Goal: Task Accomplishment & Management: Use online tool/utility

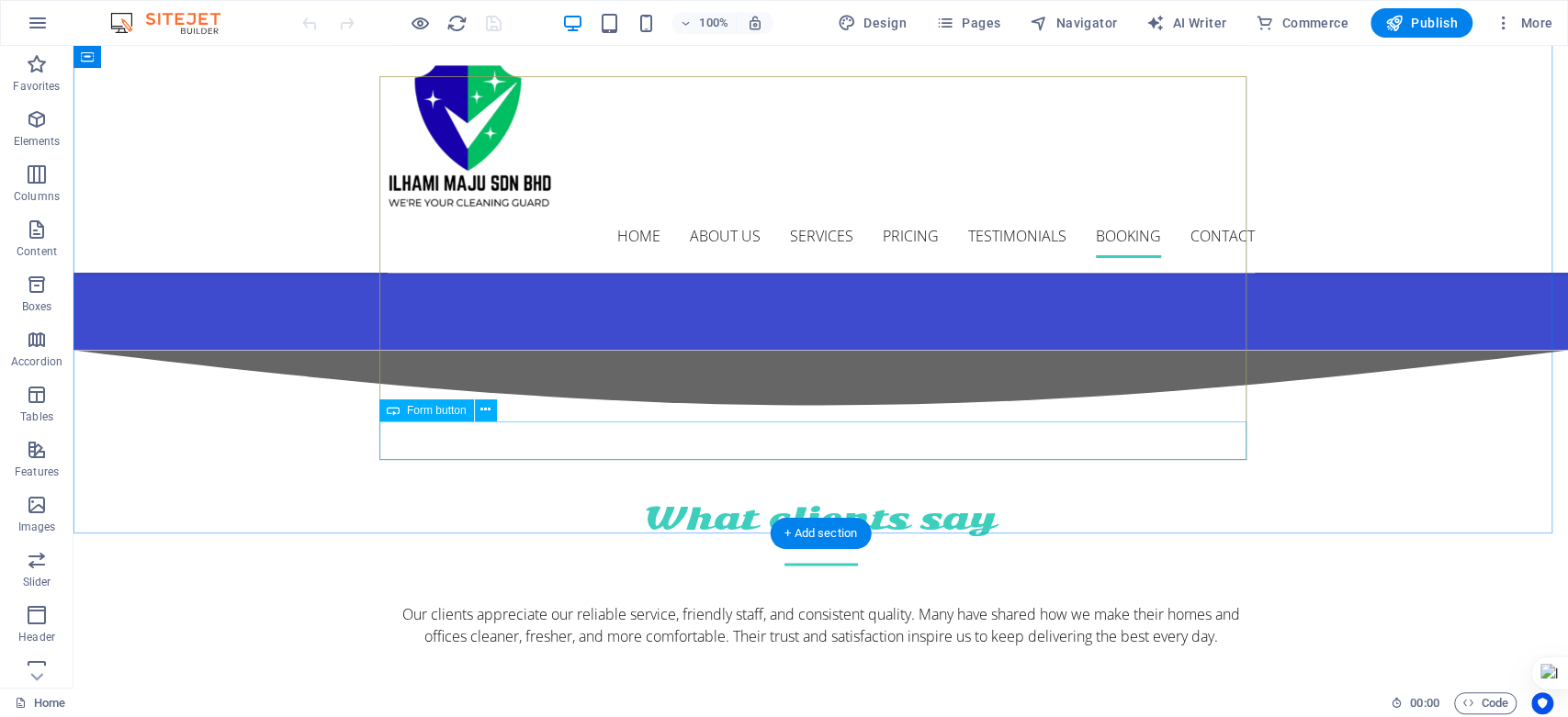
scroll to position [6427, 0]
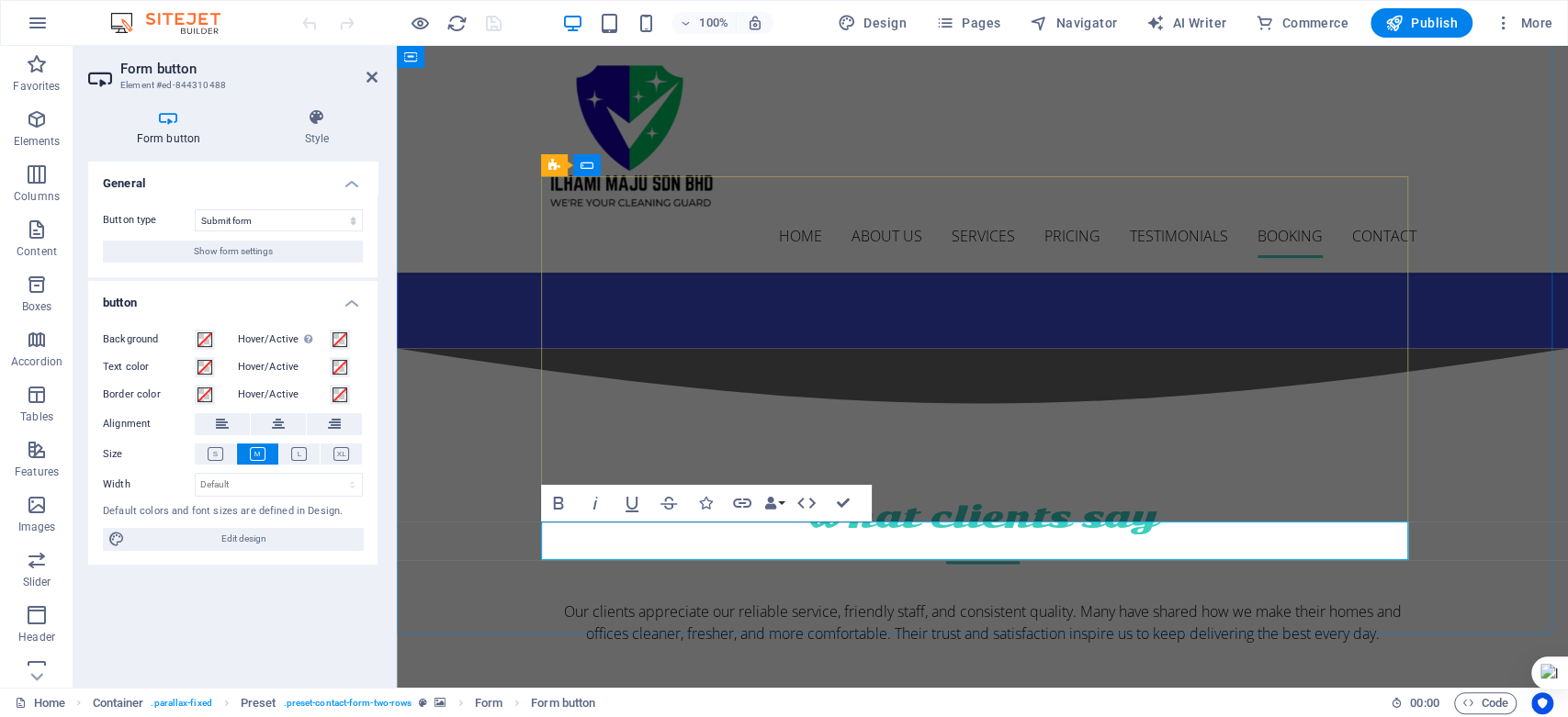
scroll to position [6336, 0]
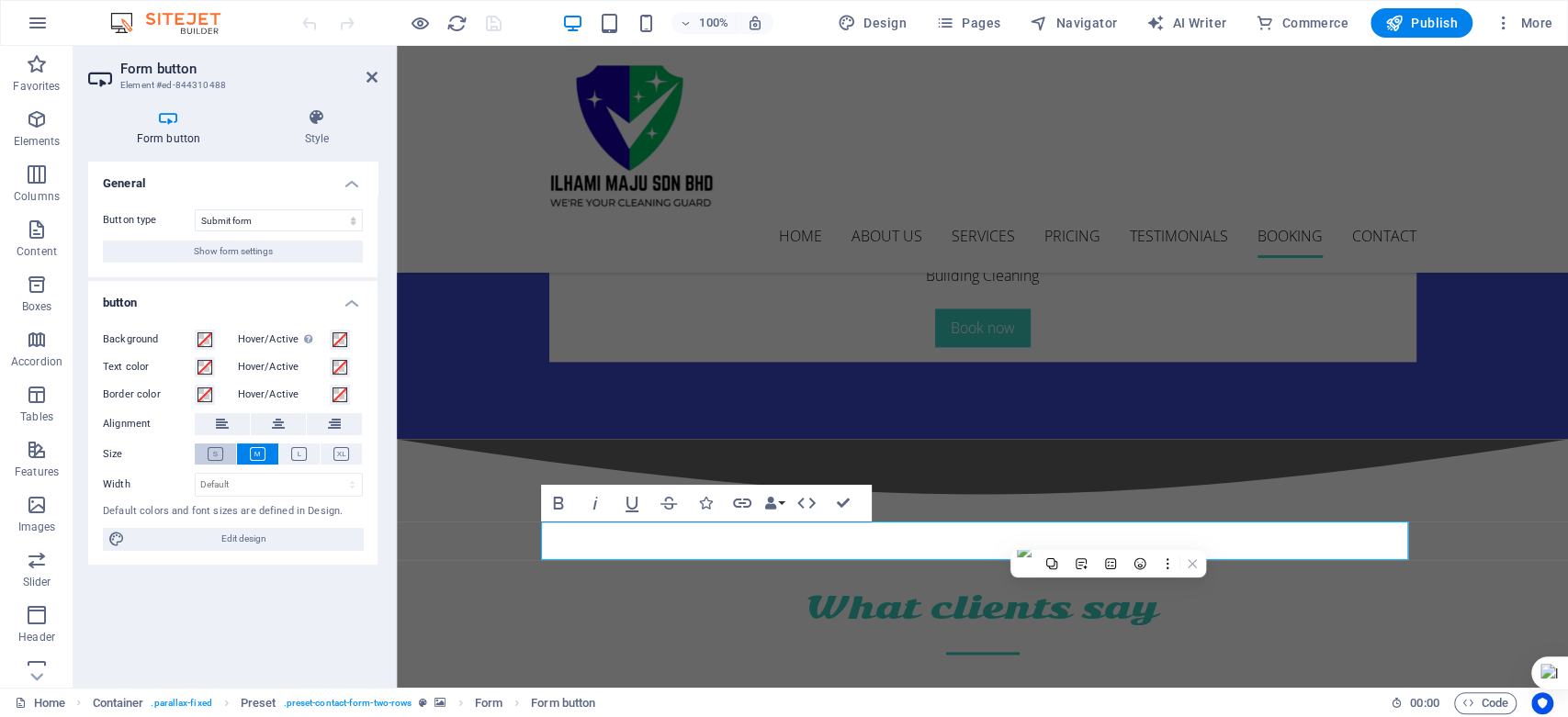
click at [219, 458] on icon at bounding box center [215, 454] width 15 height 14
click at [251, 461] on button at bounding box center [257, 454] width 42 height 21
click at [216, 458] on icon at bounding box center [215, 454] width 15 height 14
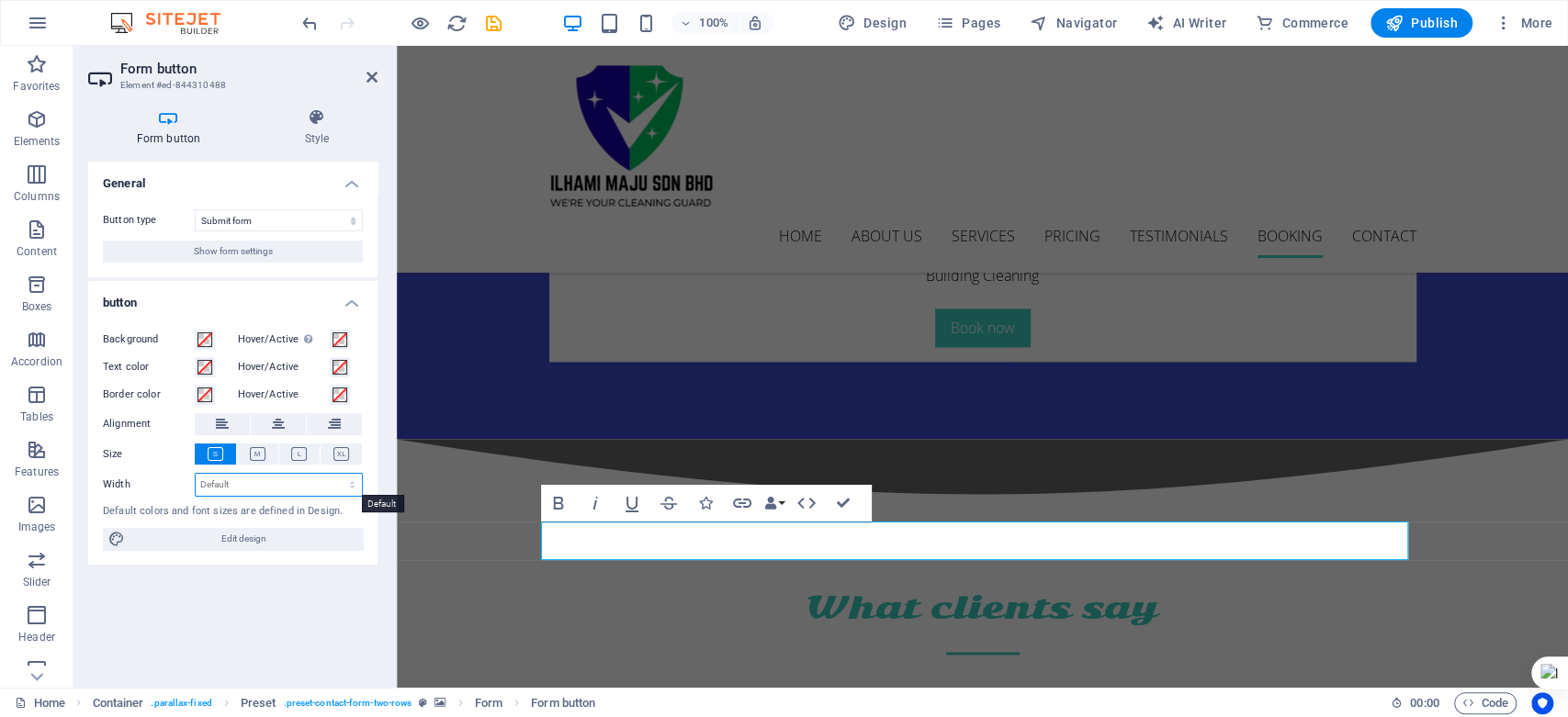
click at [309, 483] on select "Default px rem % em vh vw" at bounding box center [279, 485] width 166 height 22
click at [146, 636] on div "General Button type Submit form Reset form No action Show form settings button …" at bounding box center [232, 417] width 289 height 512
click at [264, 251] on span "Show form settings" at bounding box center [233, 252] width 79 height 22
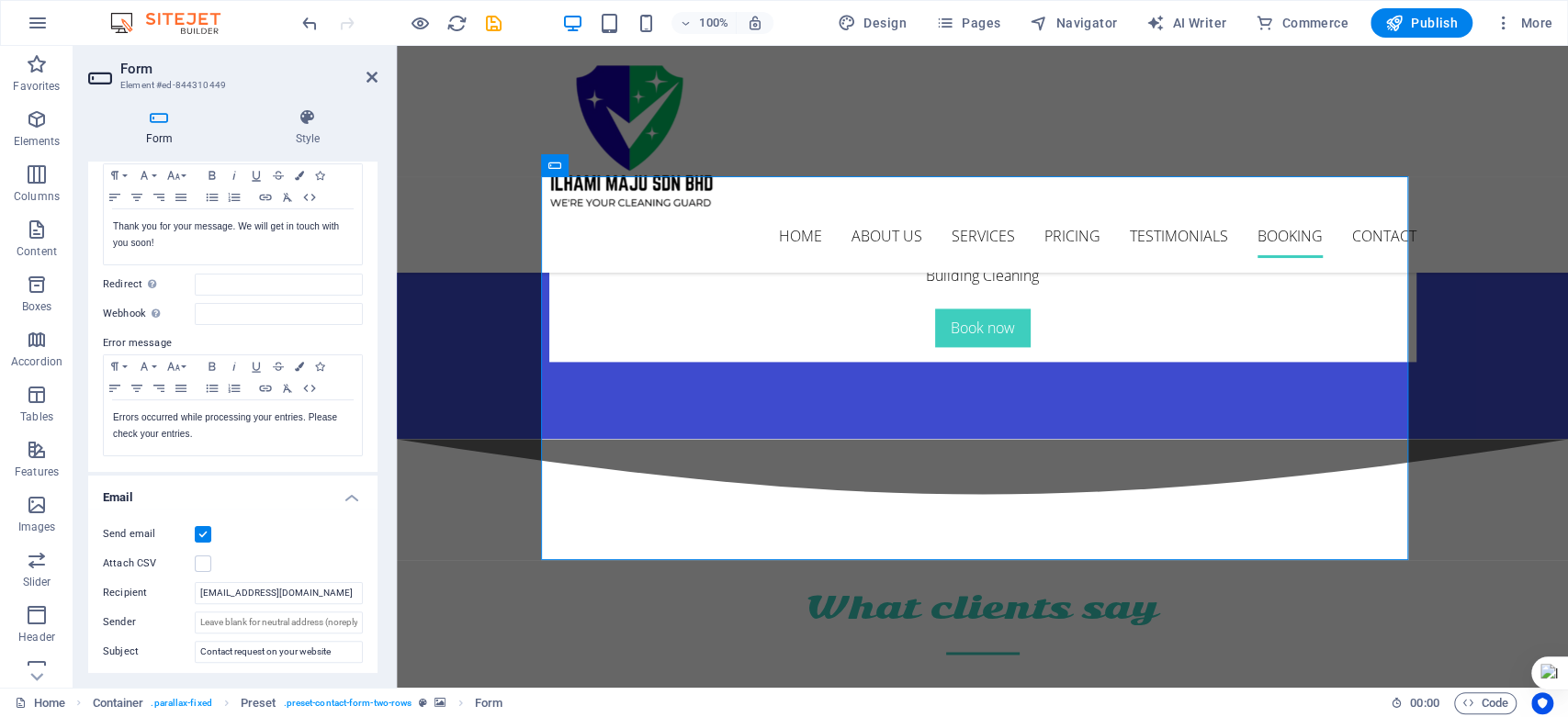
scroll to position [106, 0]
